Goal: Task Accomplishment & Management: Use online tool/utility

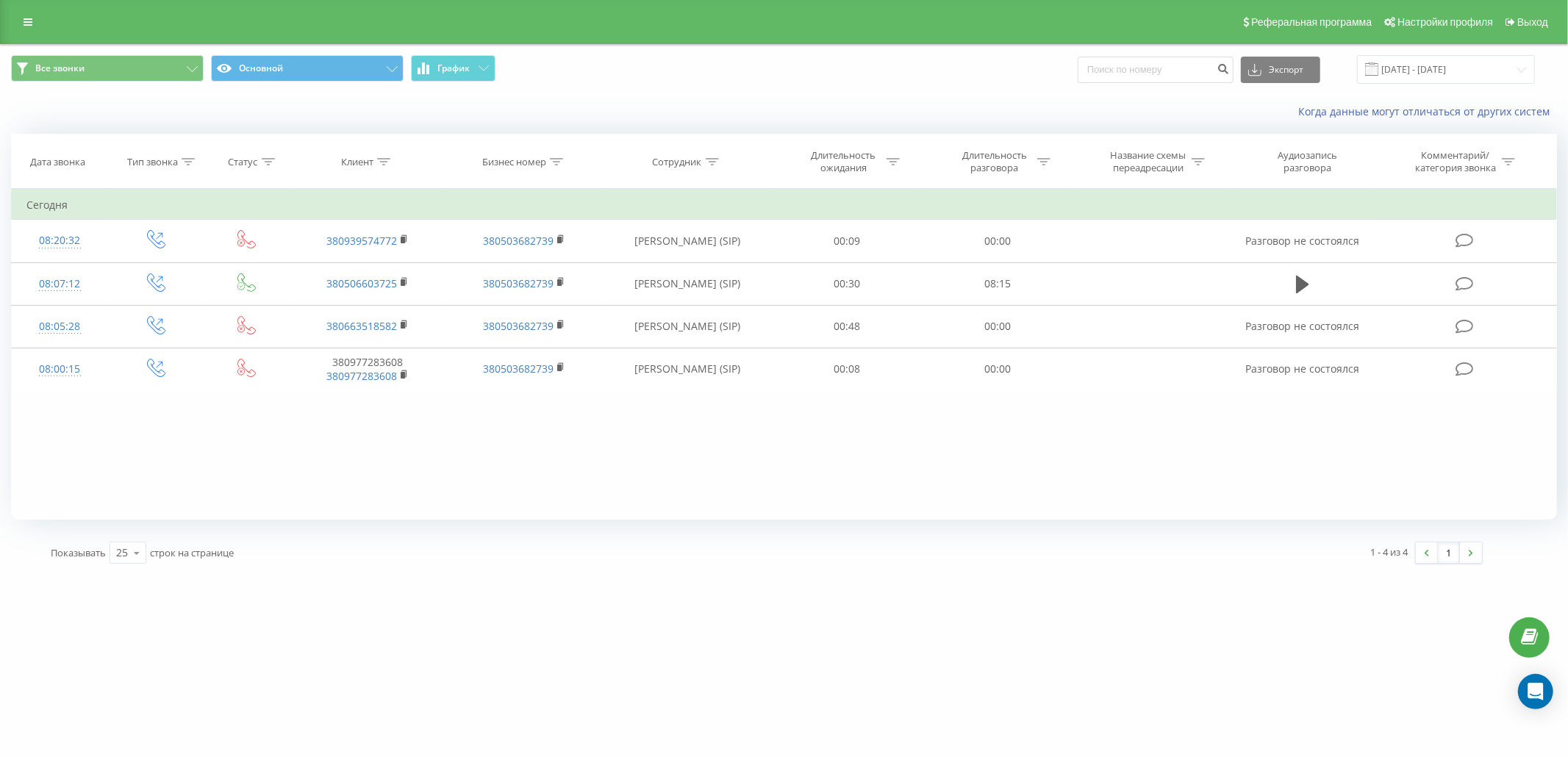
click at [1276, 143] on th "Аудиозапись разговора" at bounding box center [1302, 161] width 145 height 54
click at [147, 428] on div "Фильтровать по условию Равно Введите значение Отмена OK Фильтровать по условию …" at bounding box center [783, 354] width 1546 height 331
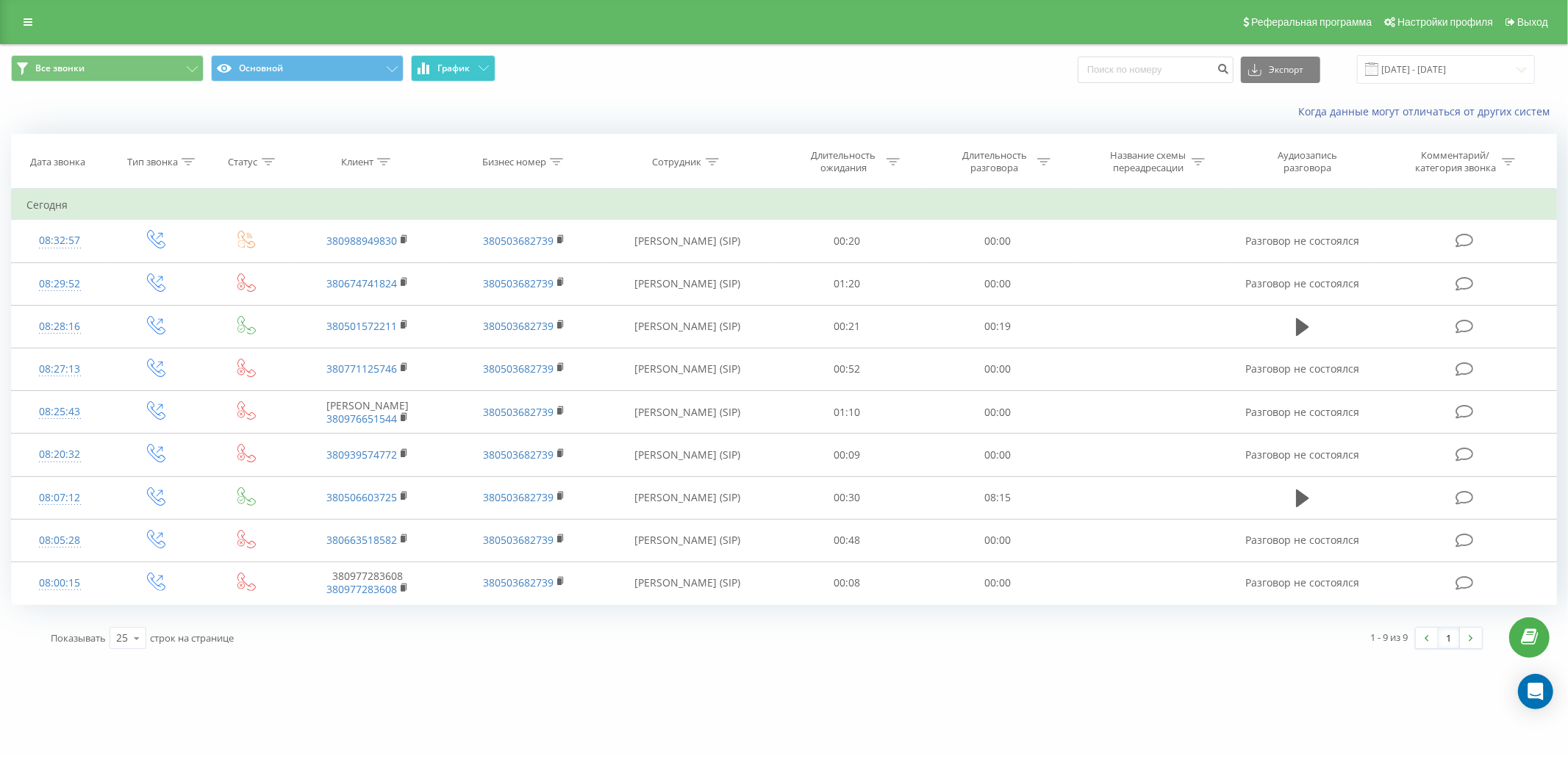
click at [454, 69] on span "График" at bounding box center [454, 68] width 32 height 11
